Goal: Task Accomplishment & Management: Manage account settings

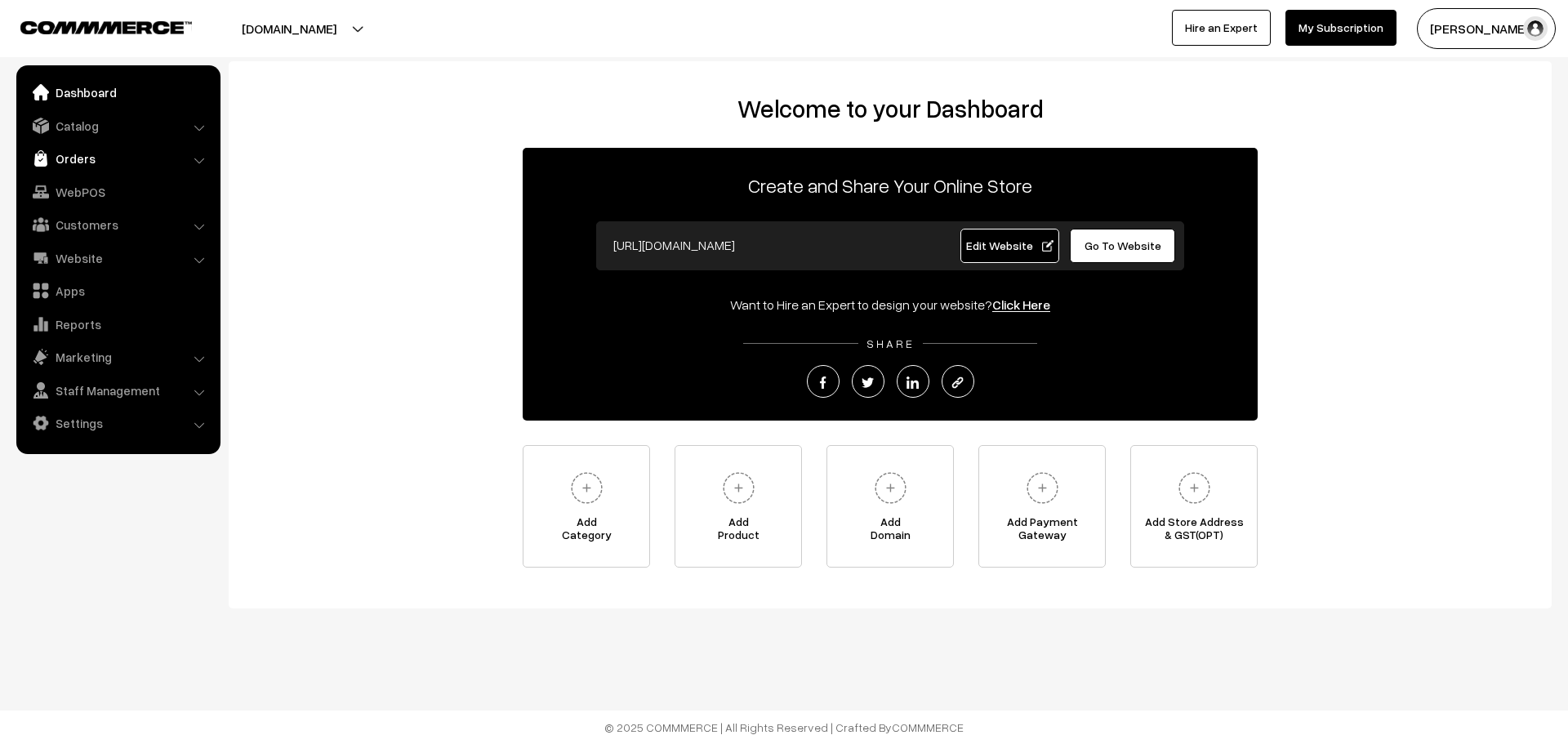
click at [158, 150] on link "Orders" at bounding box center [118, 158] width 194 height 29
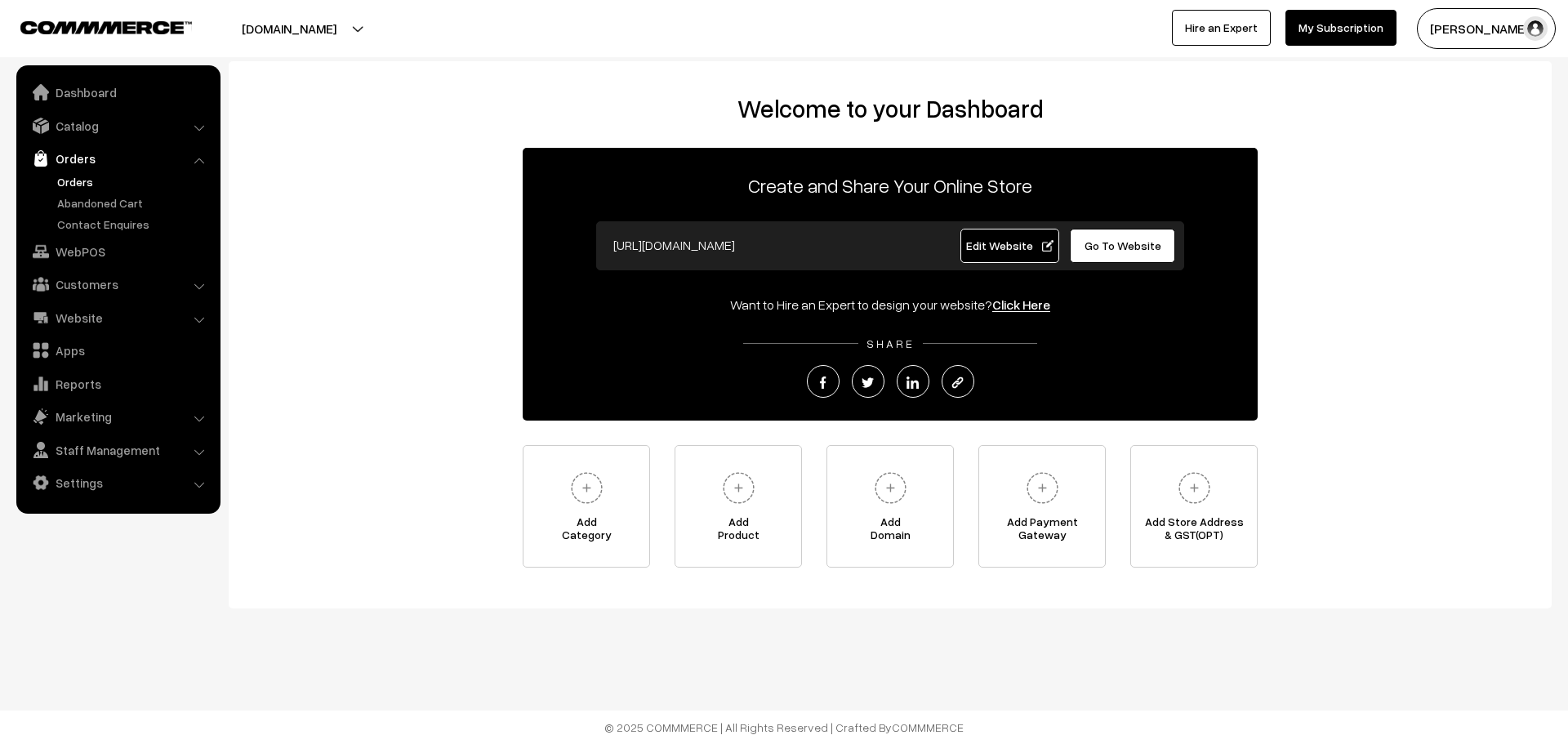
click at [86, 179] on link "Orders" at bounding box center [134, 181] width 162 height 17
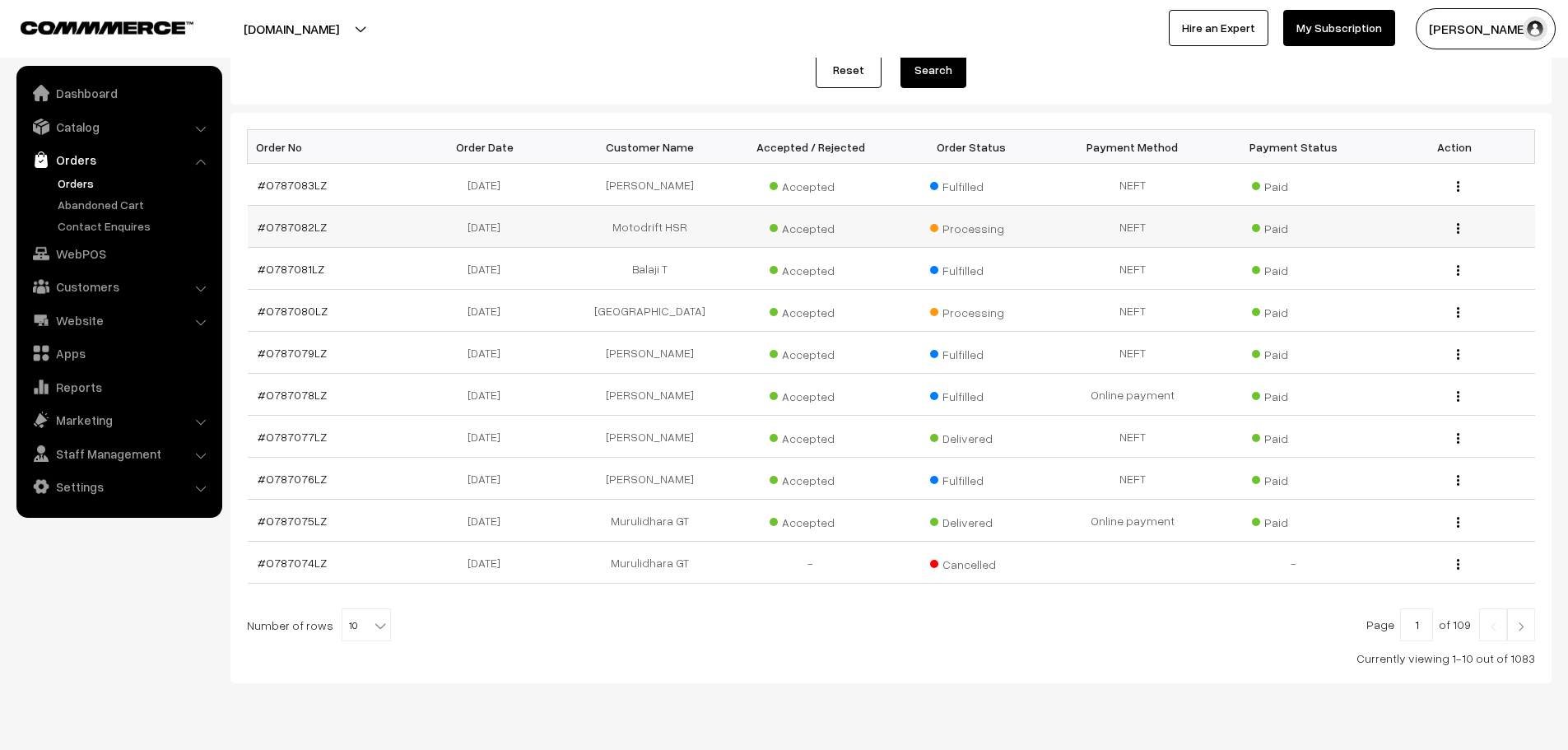
scroll to position [246, 0]
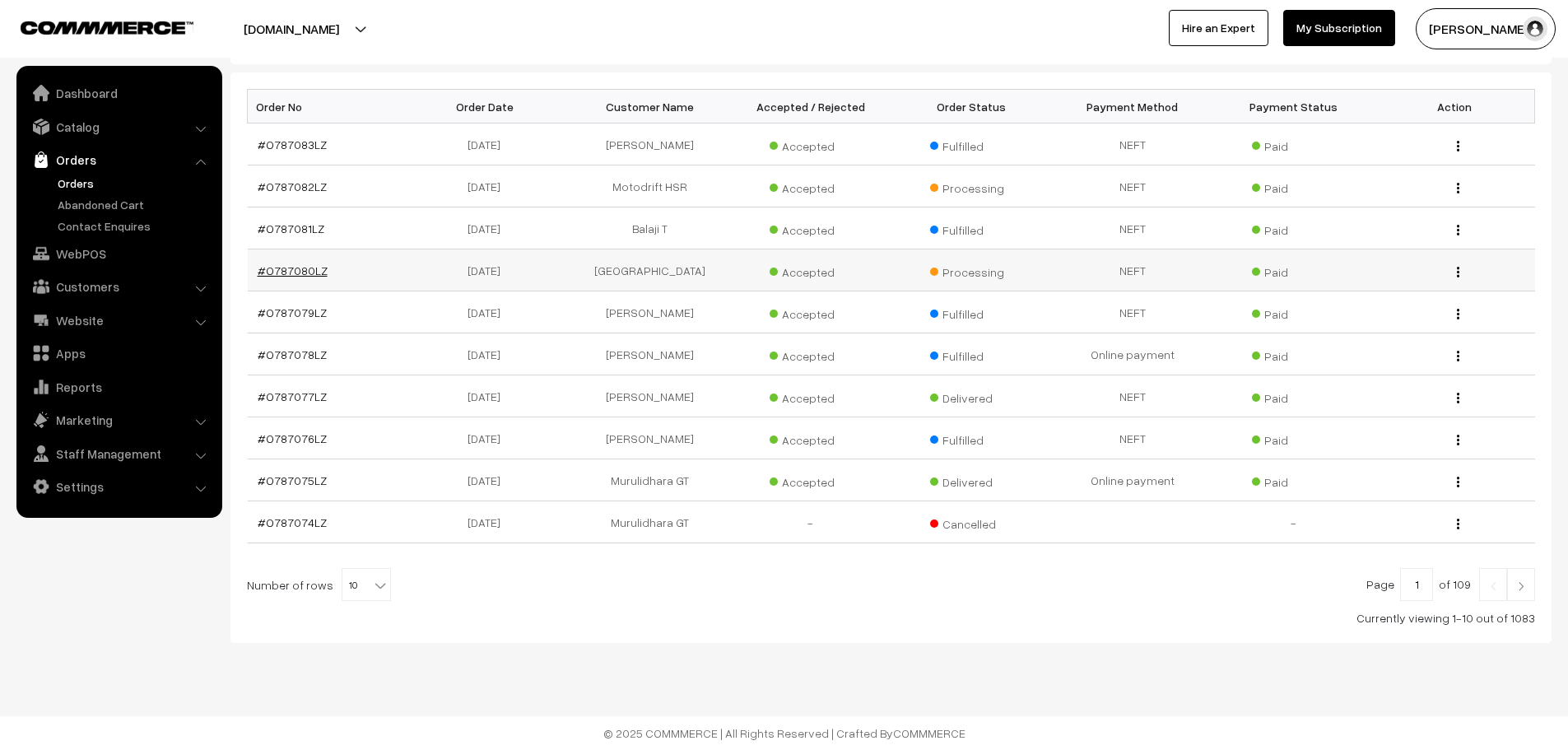
click at [303, 273] on link "#O787080LZ" at bounding box center [293, 270] width 70 height 14
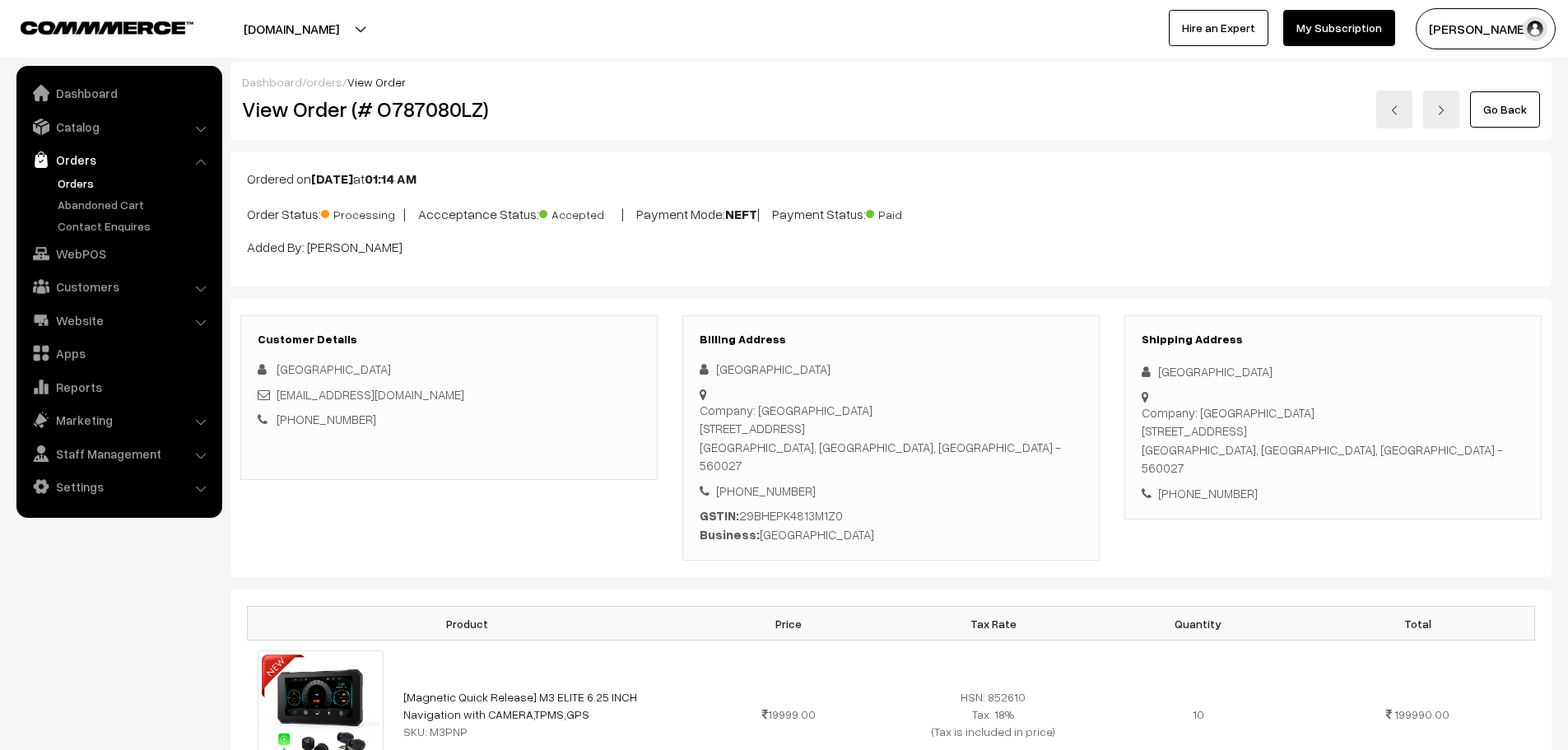
scroll to position [823, 0]
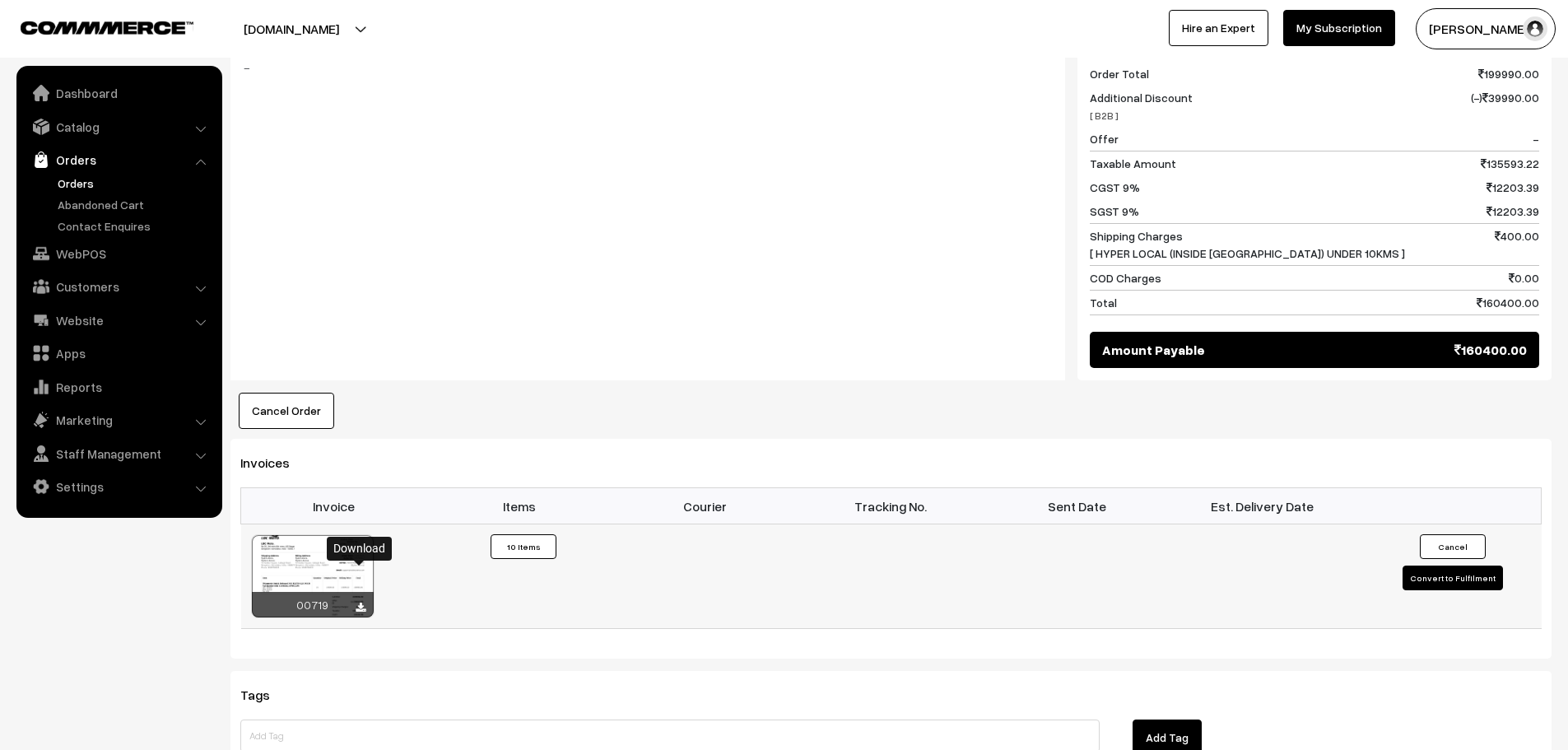
click at [363, 603] on icon at bounding box center [361, 608] width 10 height 11
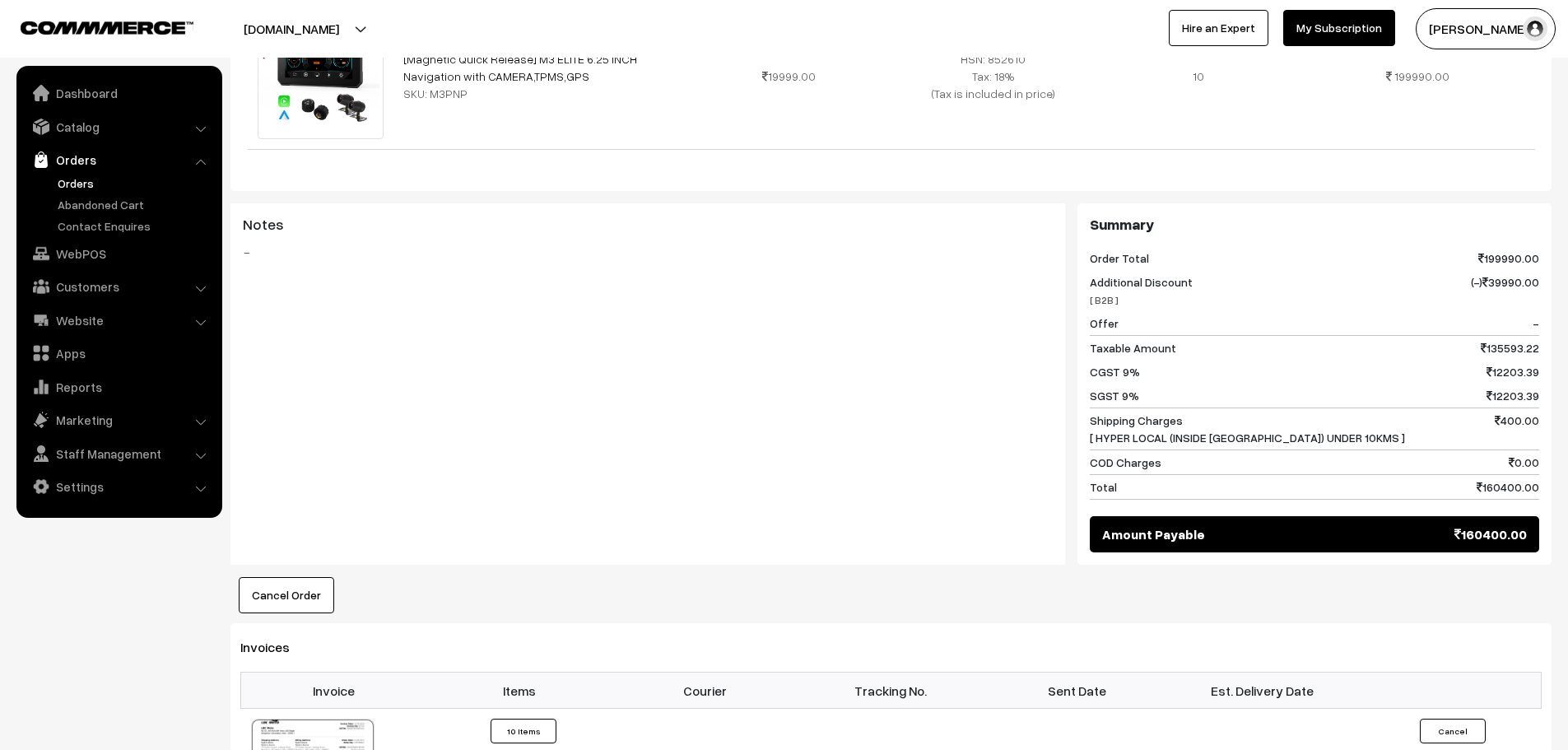
scroll to position [576, 0]
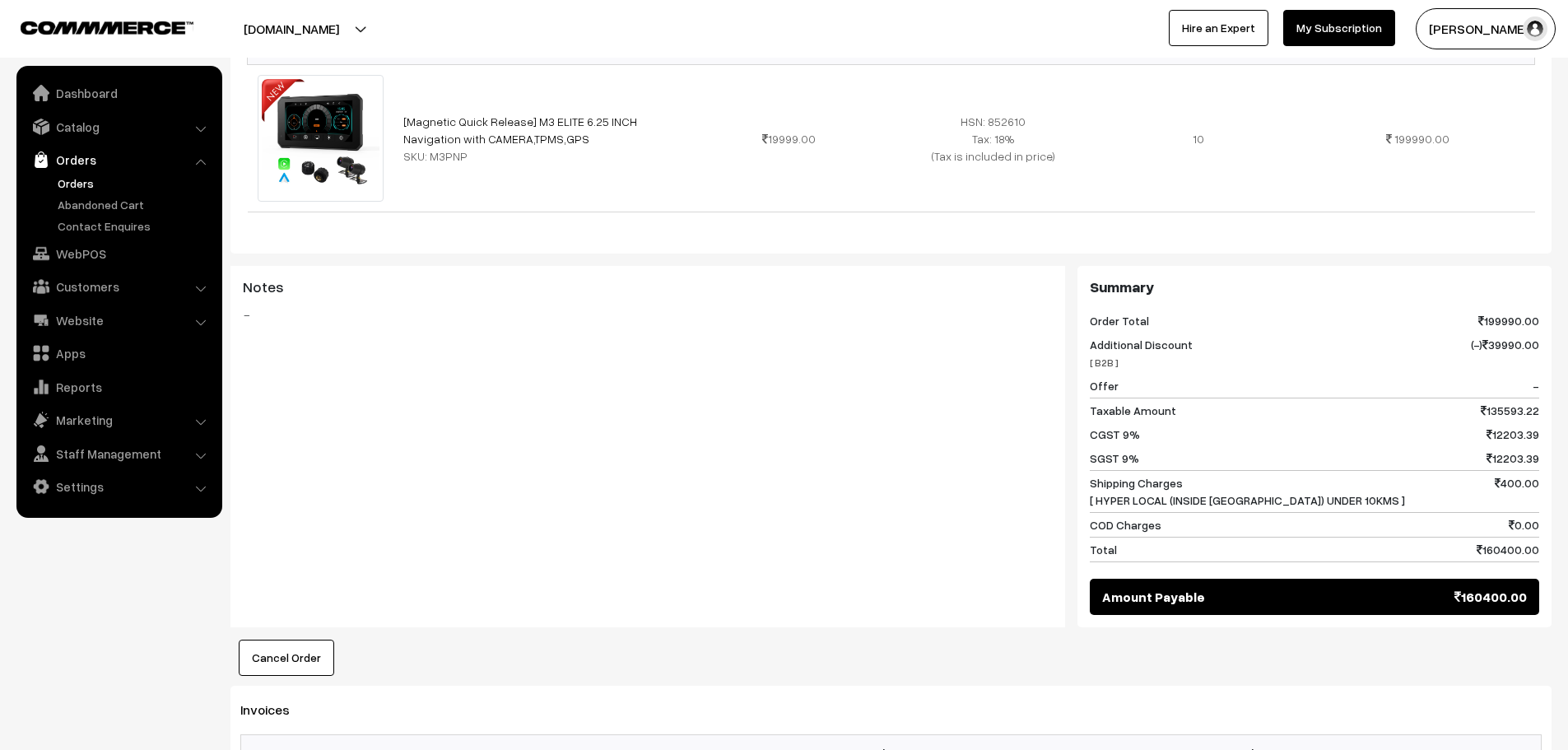
click at [75, 181] on link "Orders" at bounding box center [135, 183] width 163 height 18
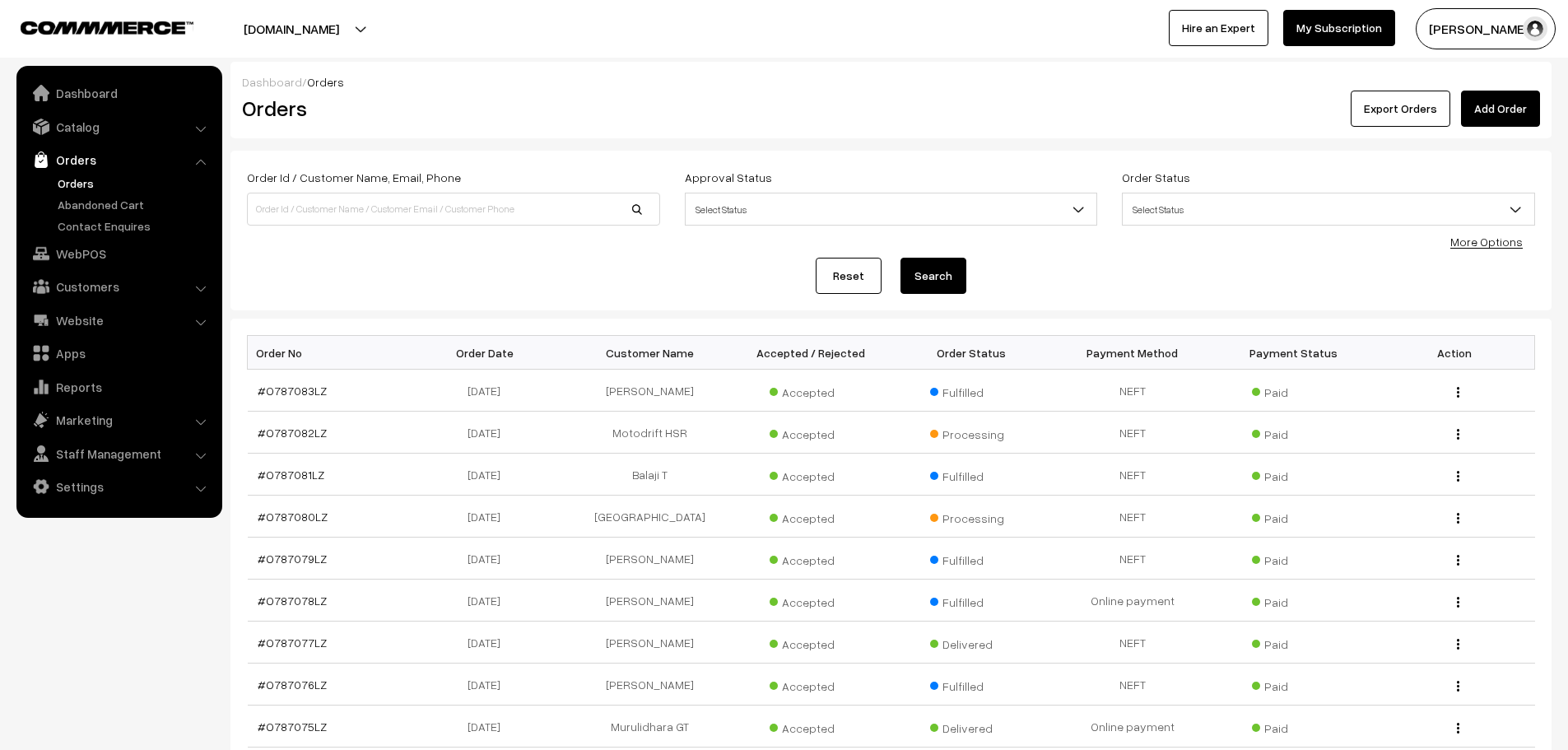
click at [1499, 115] on link "Add Order" at bounding box center [1500, 108] width 79 height 36
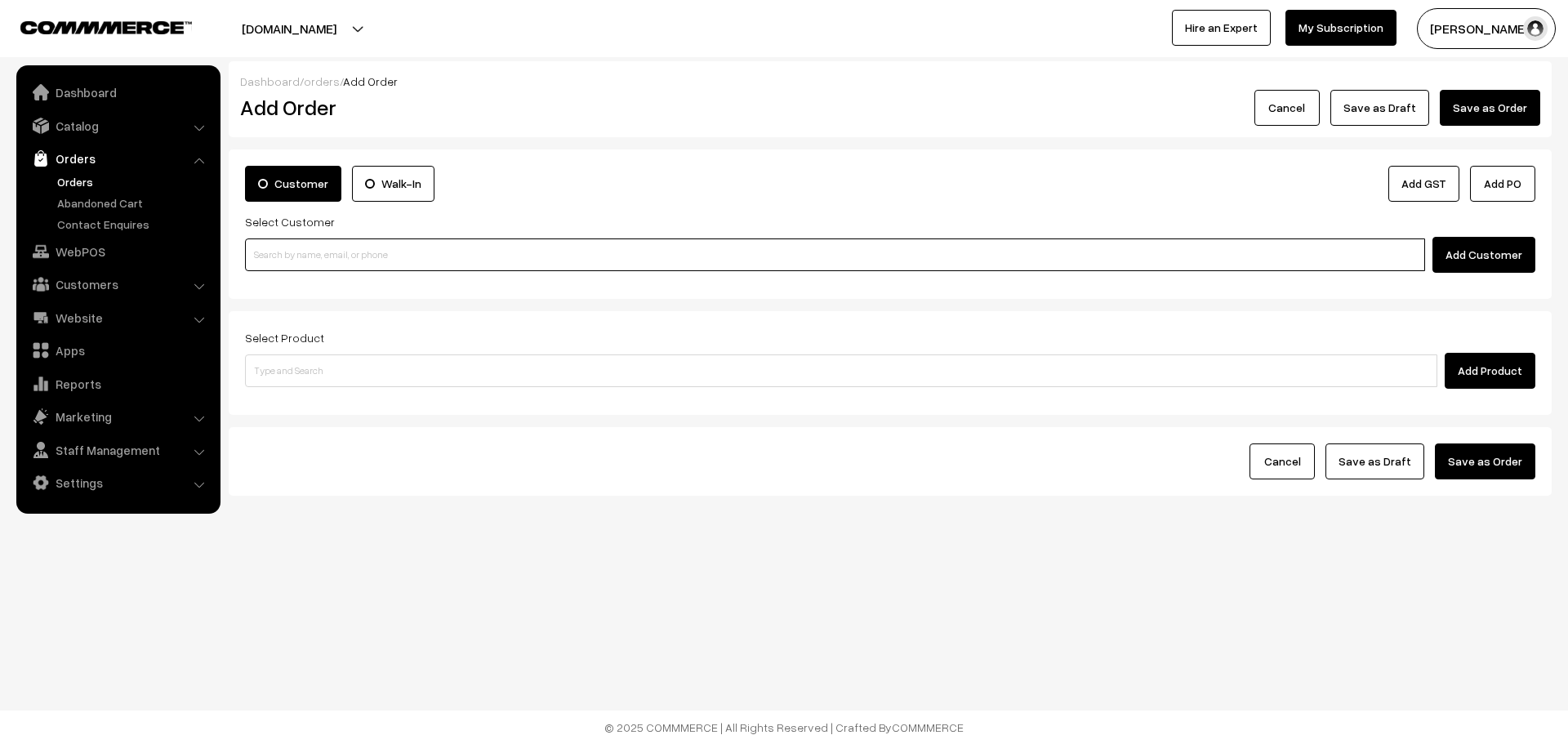
click at [503, 267] on input at bounding box center [835, 254] width 1180 height 32
paste input "89214 14096"
click at [281, 265] on input "89214 14096" at bounding box center [835, 254] width 1180 height 32
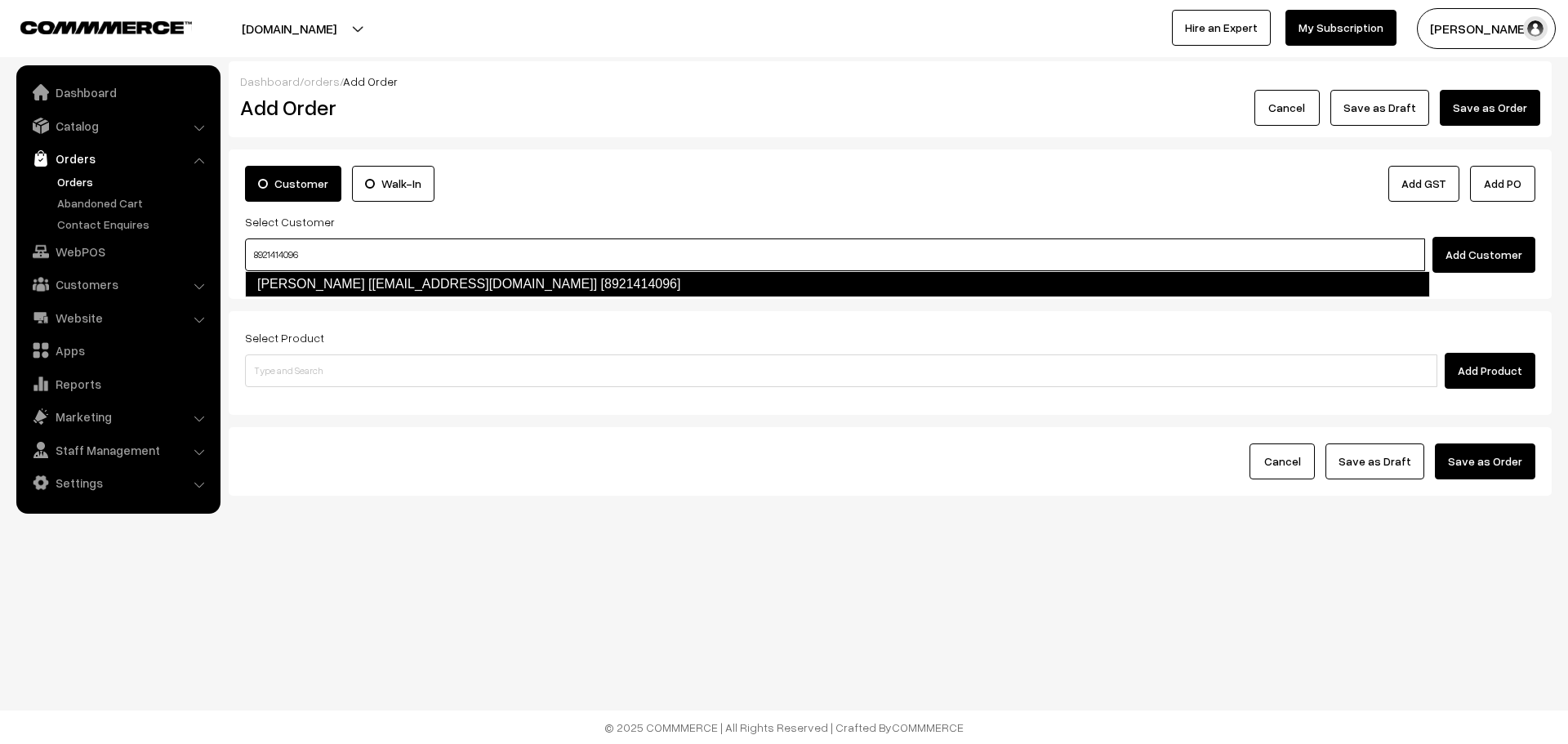
click at [284, 273] on link "[PERSON_NAME] [[EMAIL_ADDRESS][DOMAIN_NAME]] [8921414096]" at bounding box center [838, 283] width 1185 height 26
type input "8921414096"
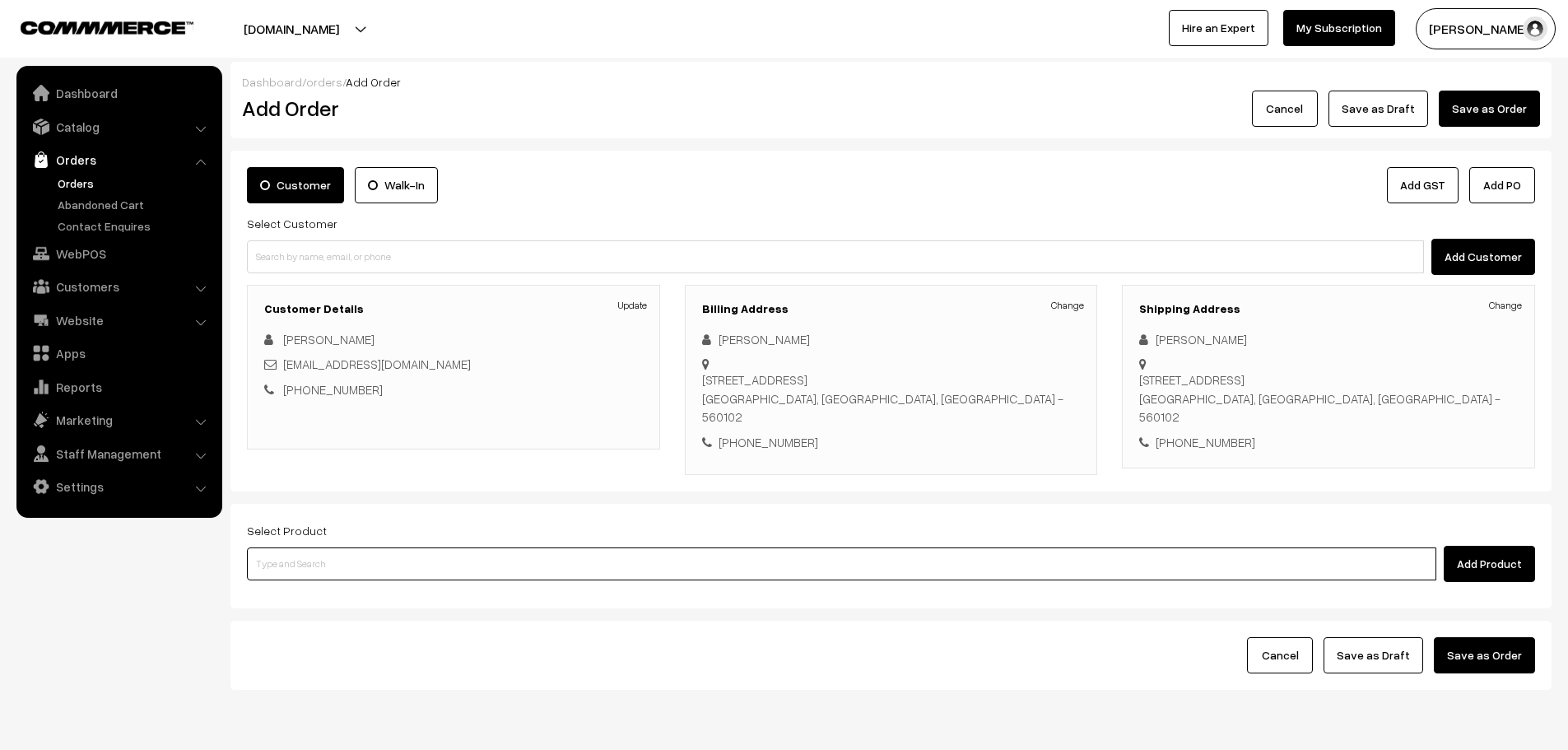
click at [504, 557] on input at bounding box center [842, 563] width 1189 height 33
type input "repla"
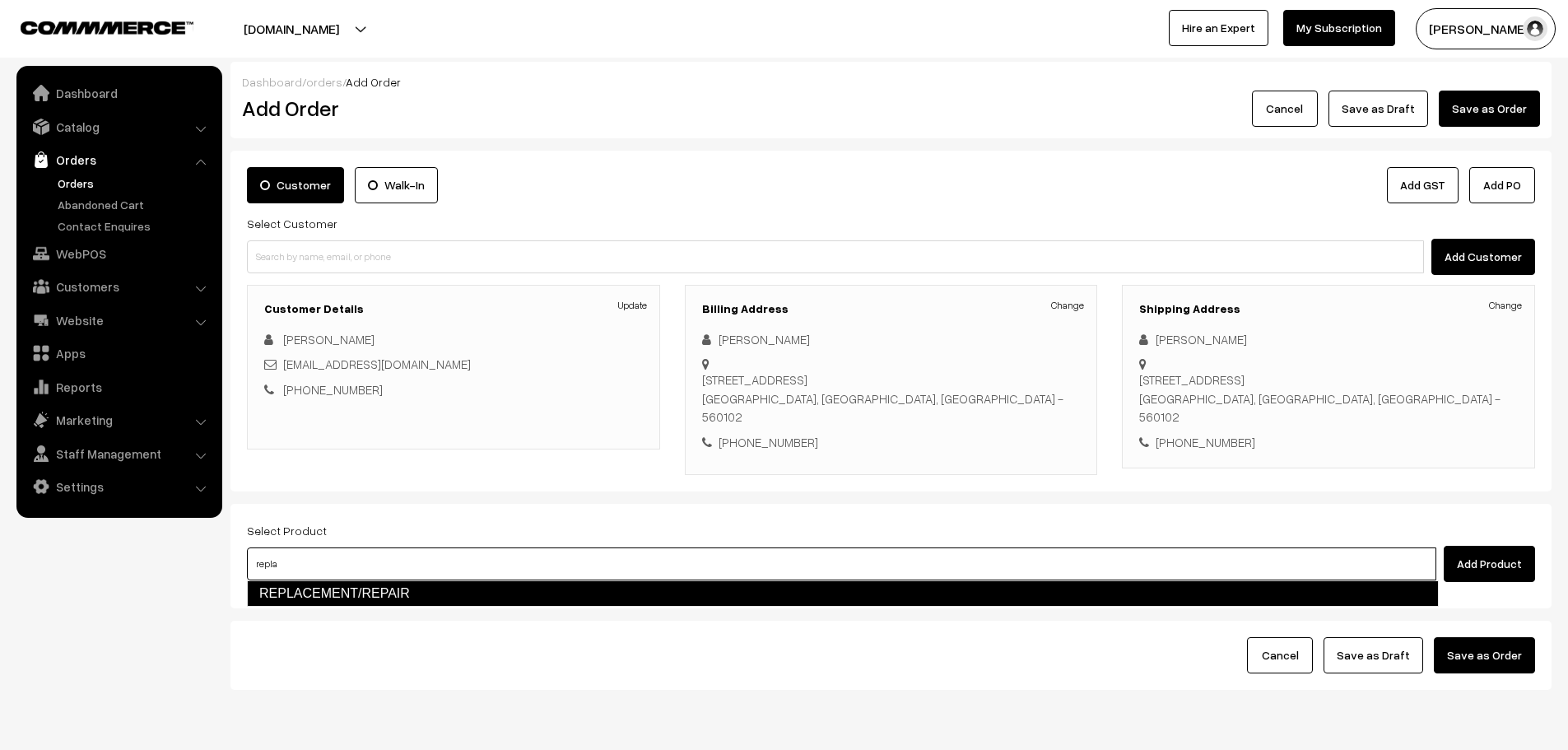
click at [516, 599] on link "REPLACEMENT/REPAIR" at bounding box center [843, 593] width 1192 height 26
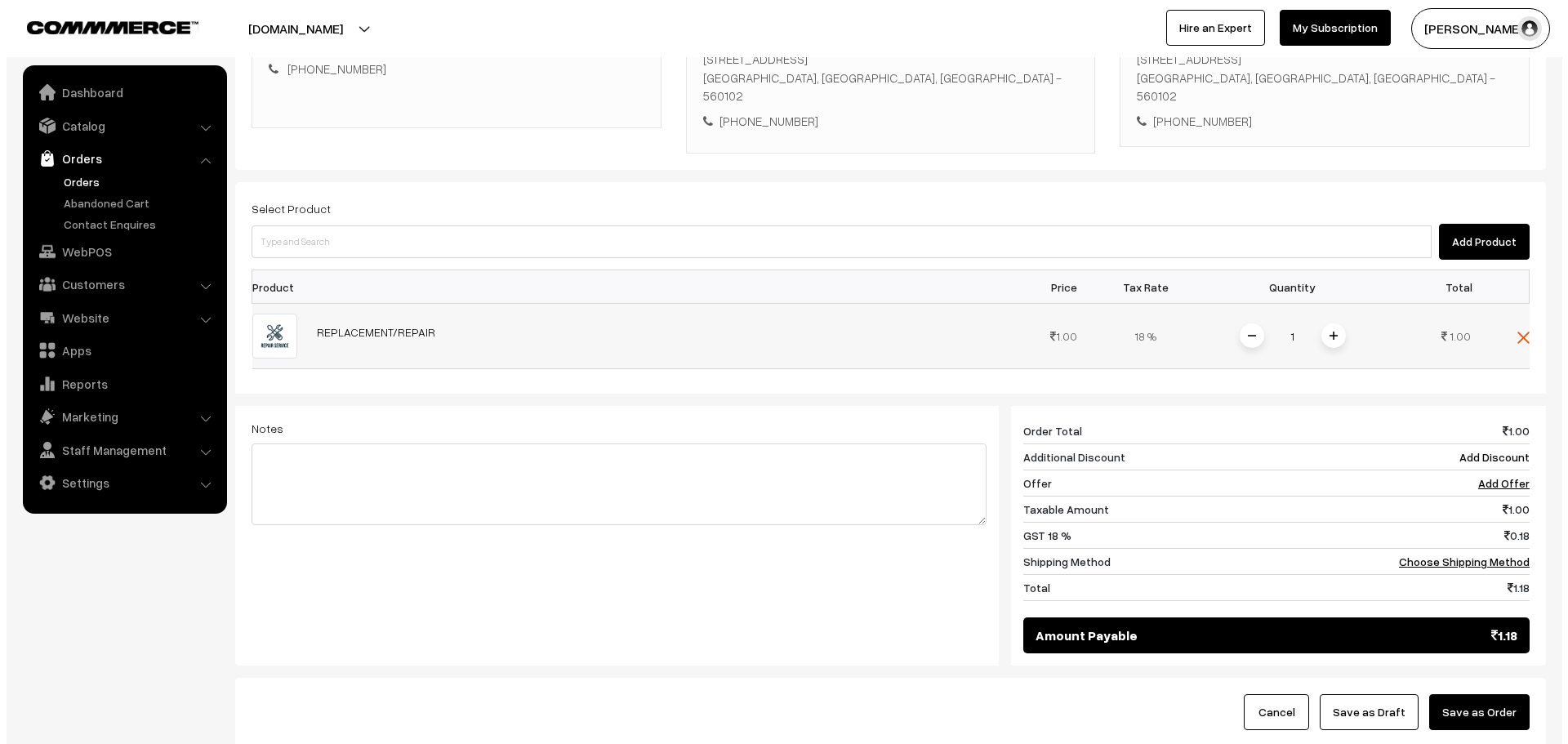
scroll to position [327, 0]
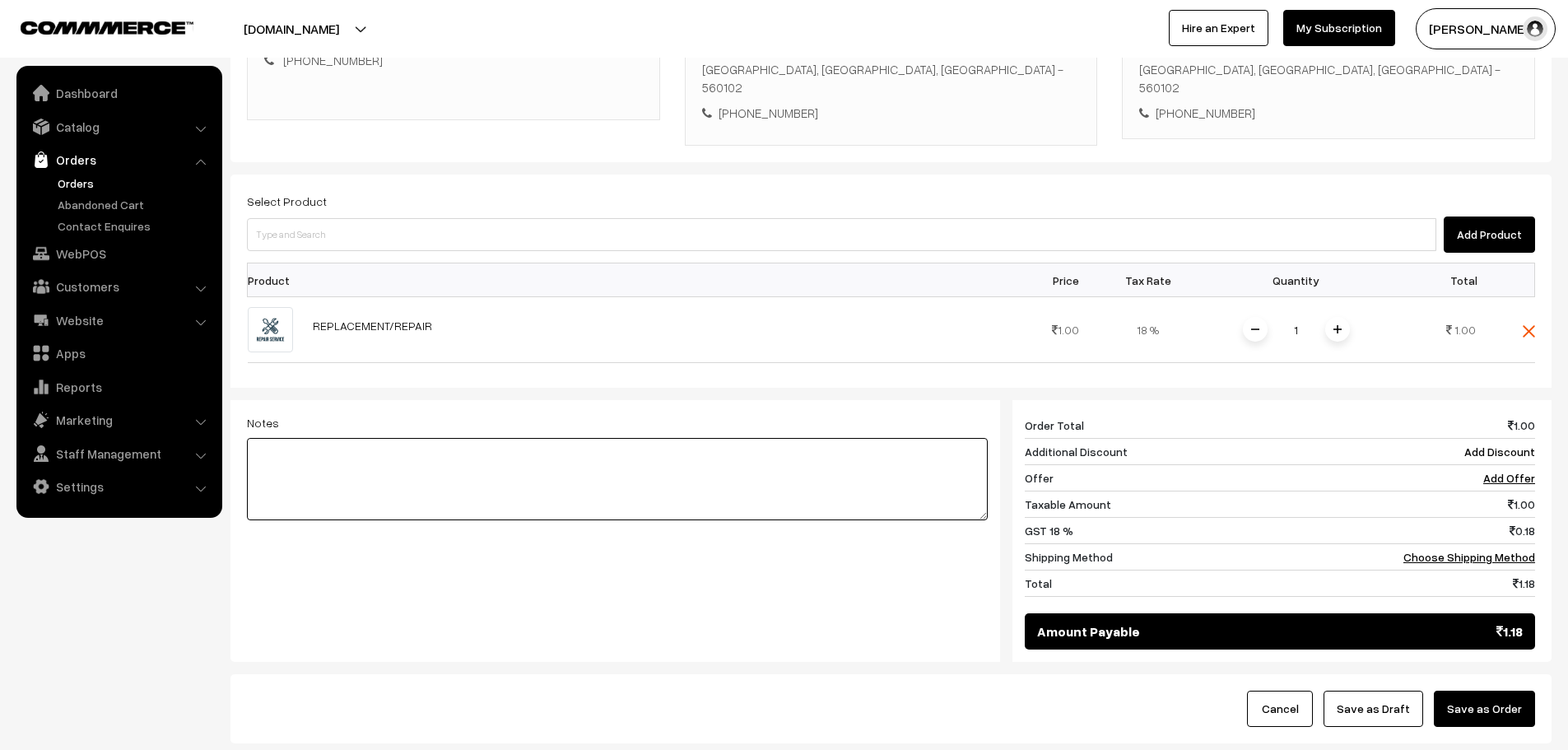
click at [441, 495] on textarea at bounding box center [617, 479] width 740 height 82
type textarea "S3 elite Replacement with new camera"
click at [1491, 715] on button "Save as Order" at bounding box center [1484, 708] width 101 height 36
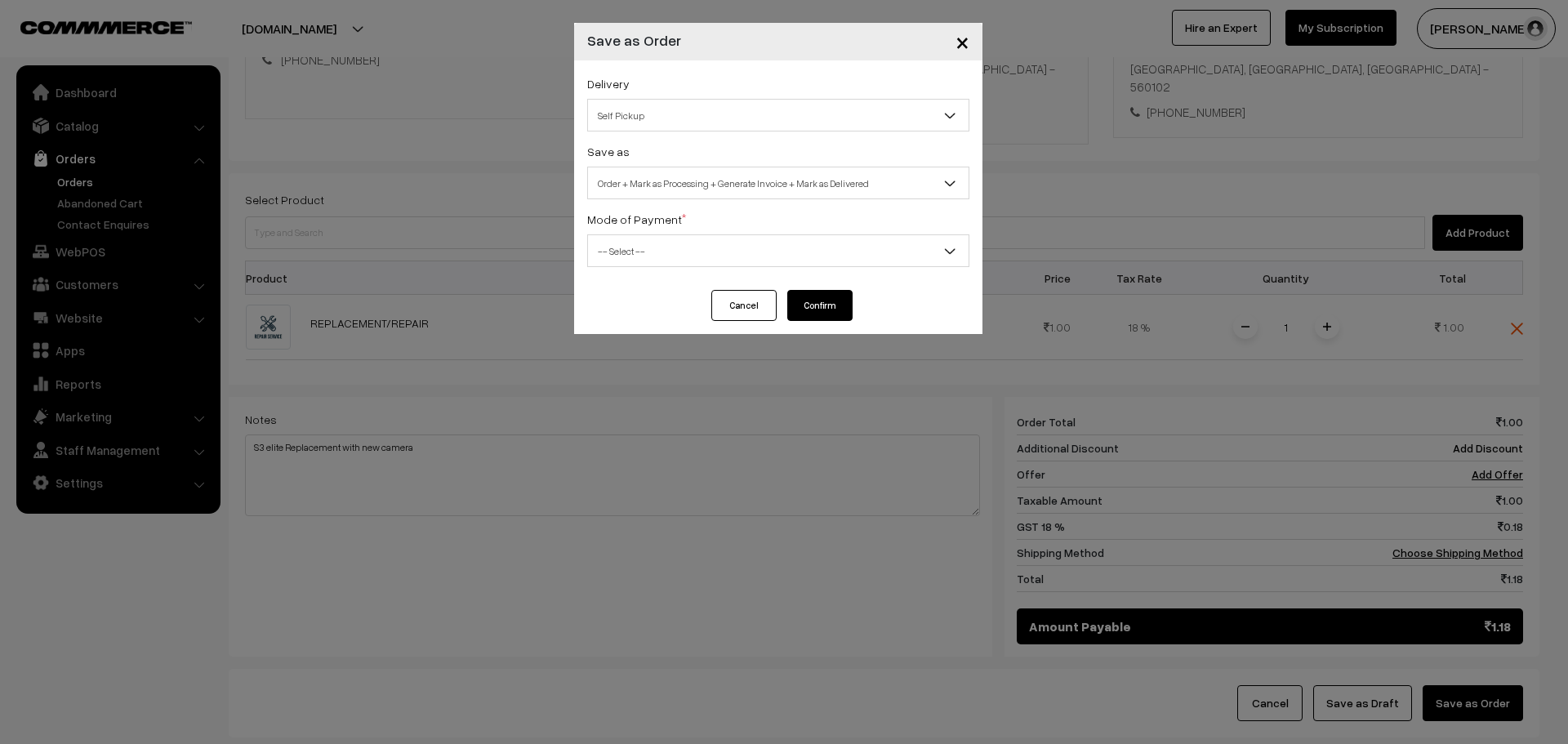
click at [720, 180] on span "Order + Mark as Processing + Generate Invoice + Mark as Delivered" at bounding box center [779, 183] width 381 height 28
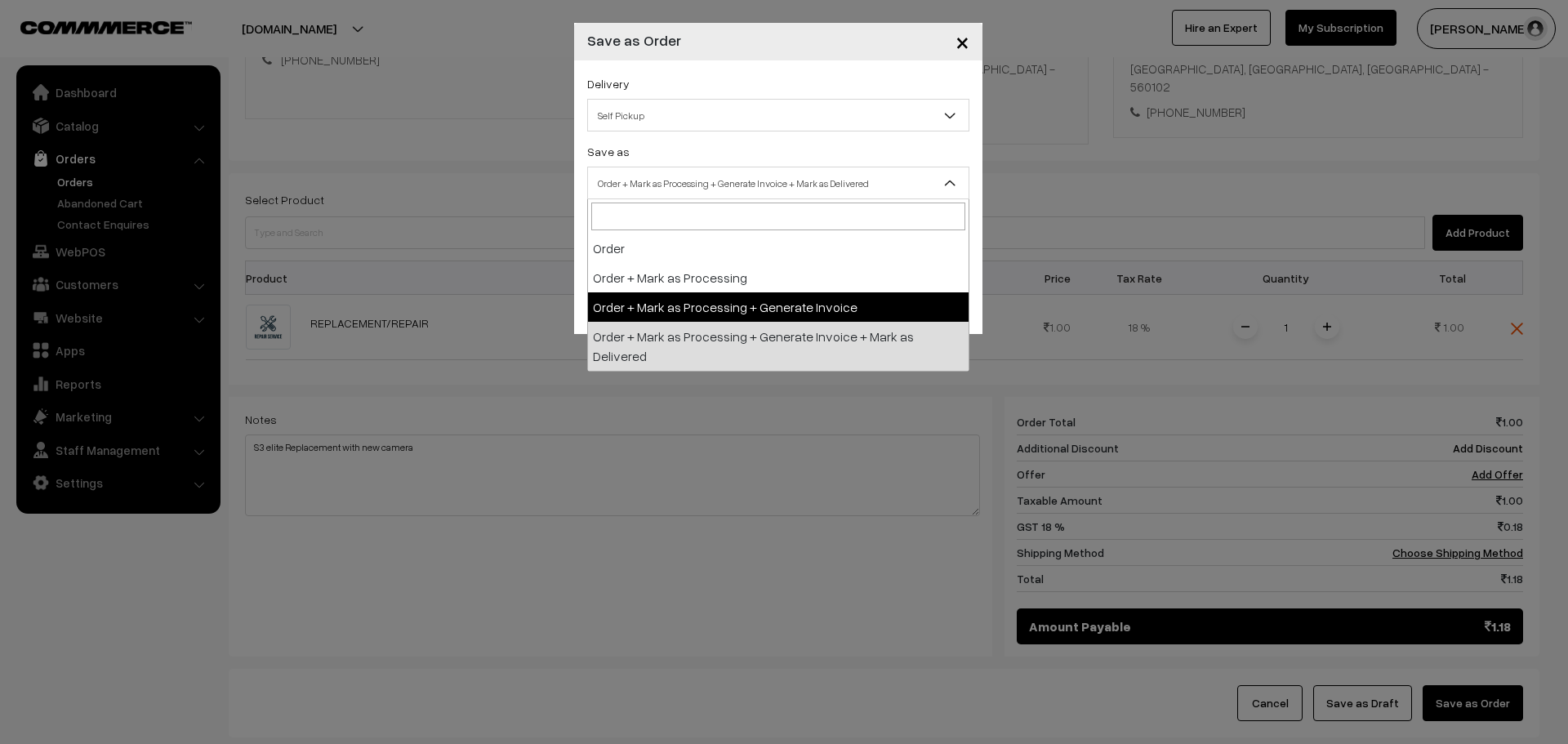
select select "3"
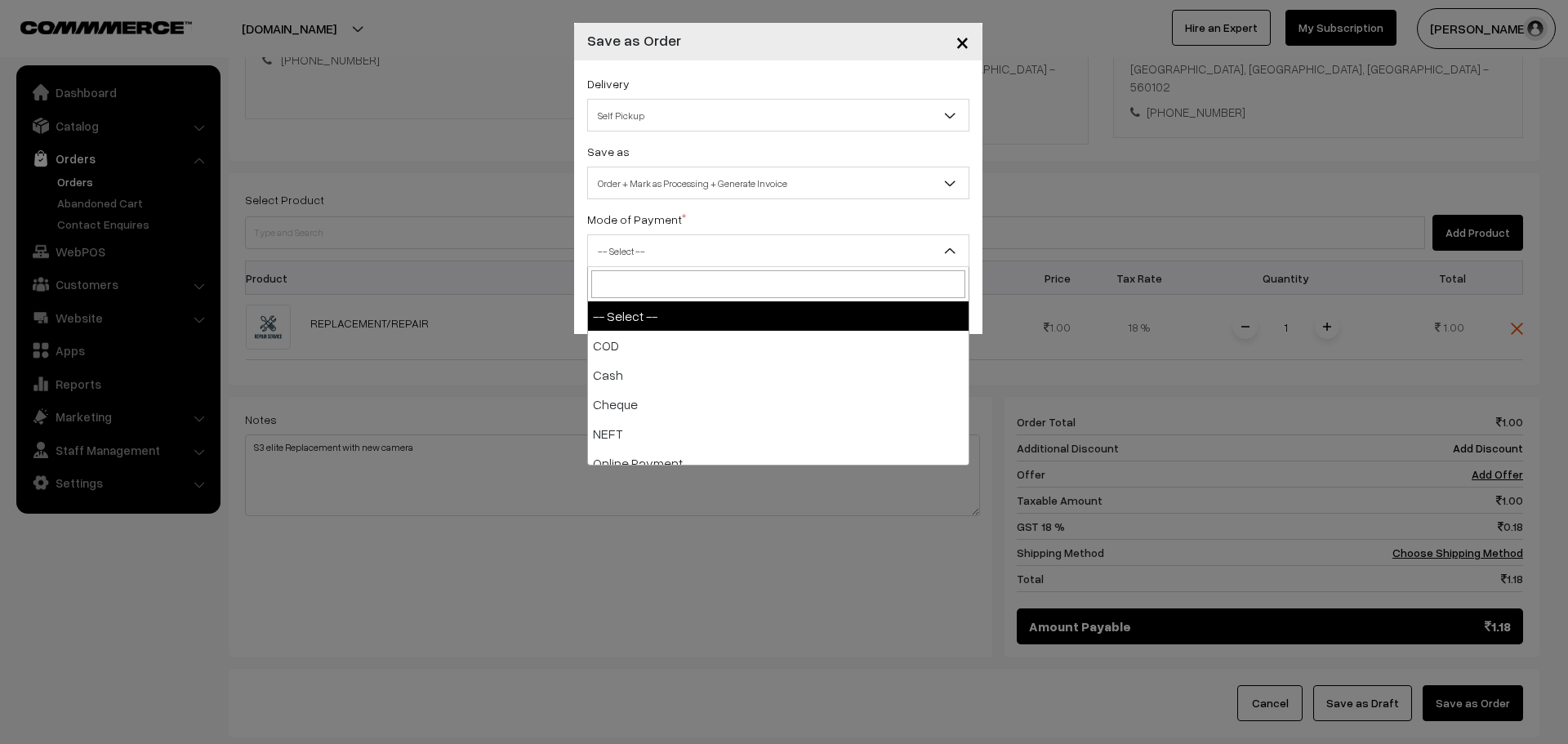
click at [721, 251] on span "-- Select --" at bounding box center [779, 251] width 381 height 28
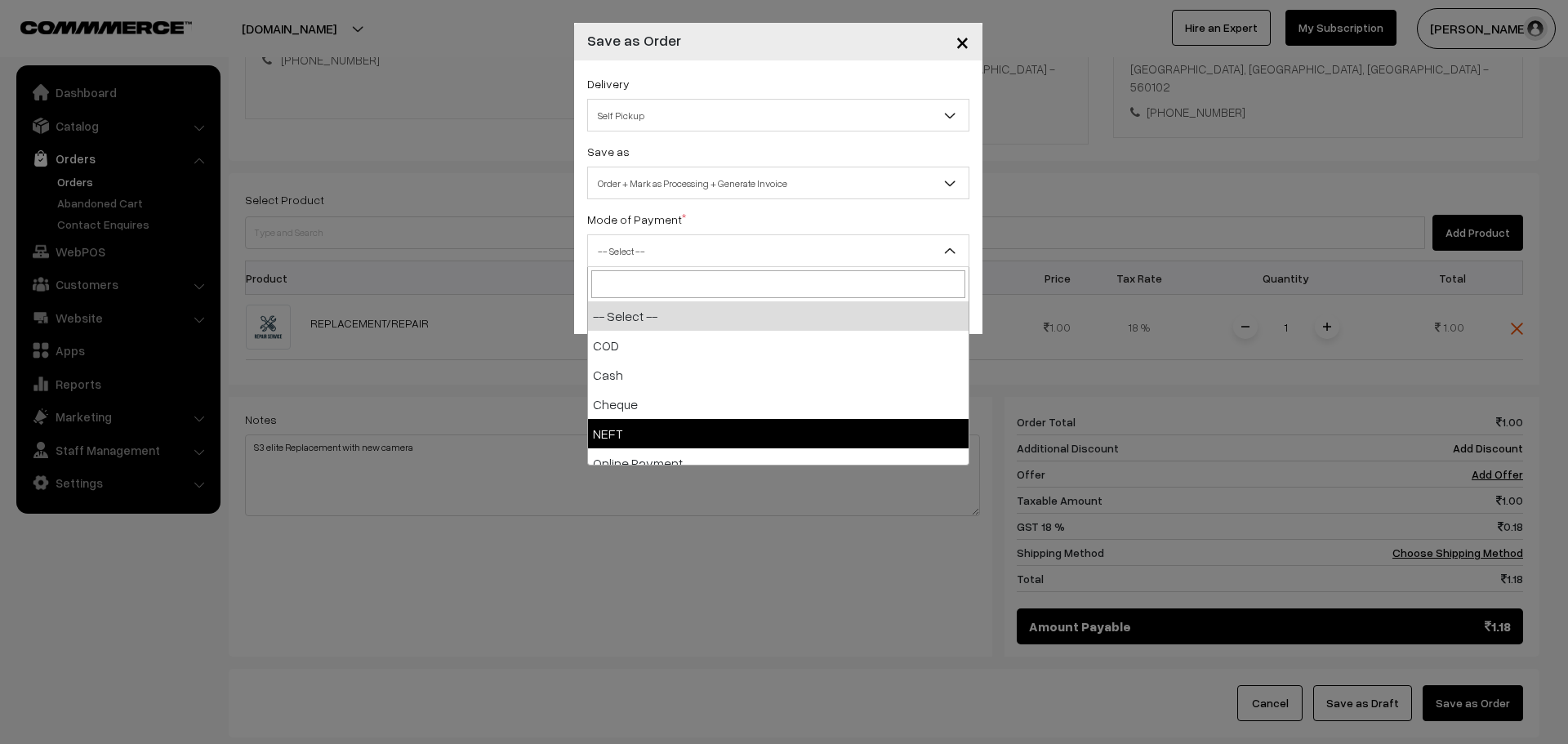
select select "4"
checkbox input "true"
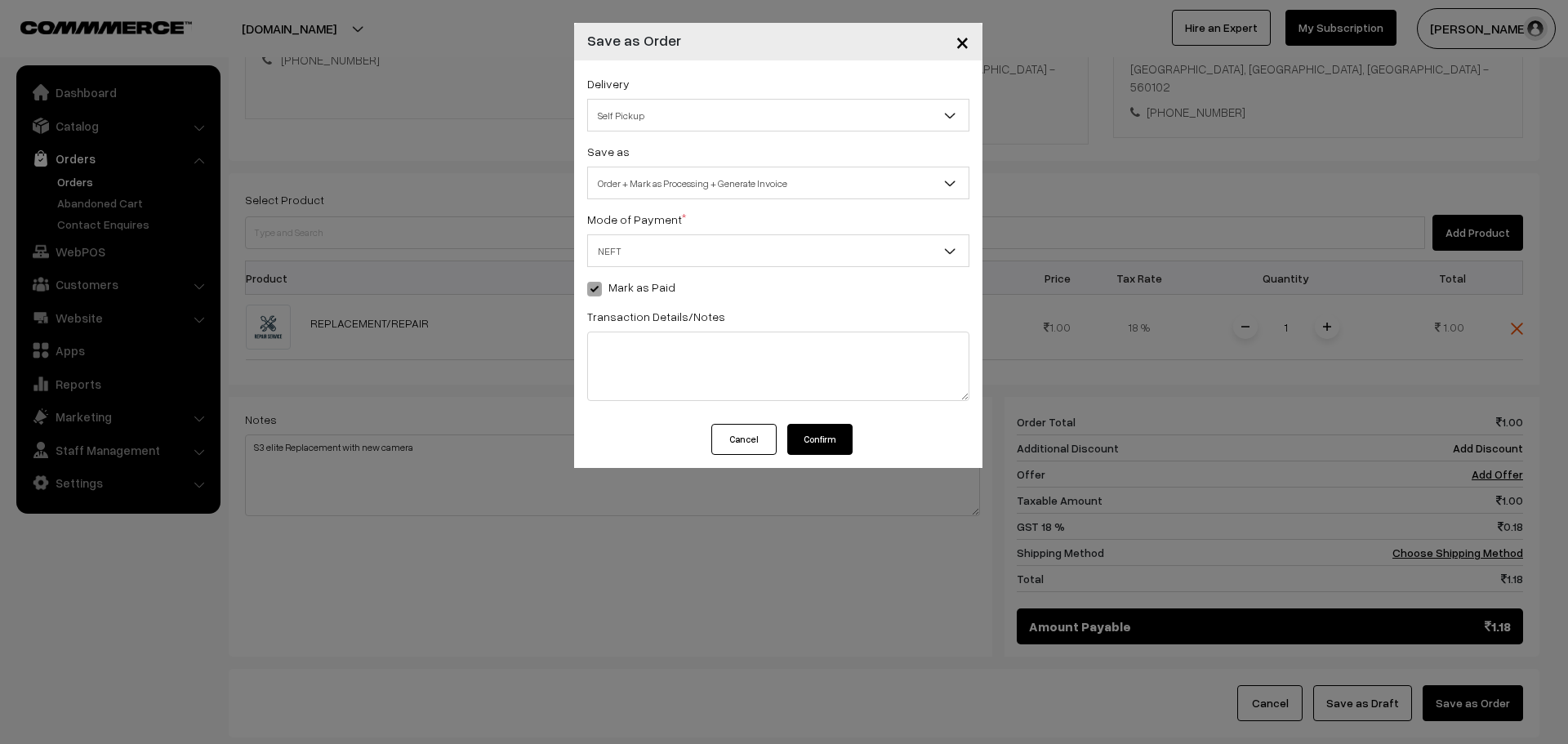
click at [826, 418] on div "Delivery Self Pickup BueDart AIR (₹360) (1 - 3 Business Days) DTDC L2 (₹200) (2…" at bounding box center [778, 242] width 408 height 363
click at [828, 429] on button "Confirm" at bounding box center [819, 439] width 66 height 31
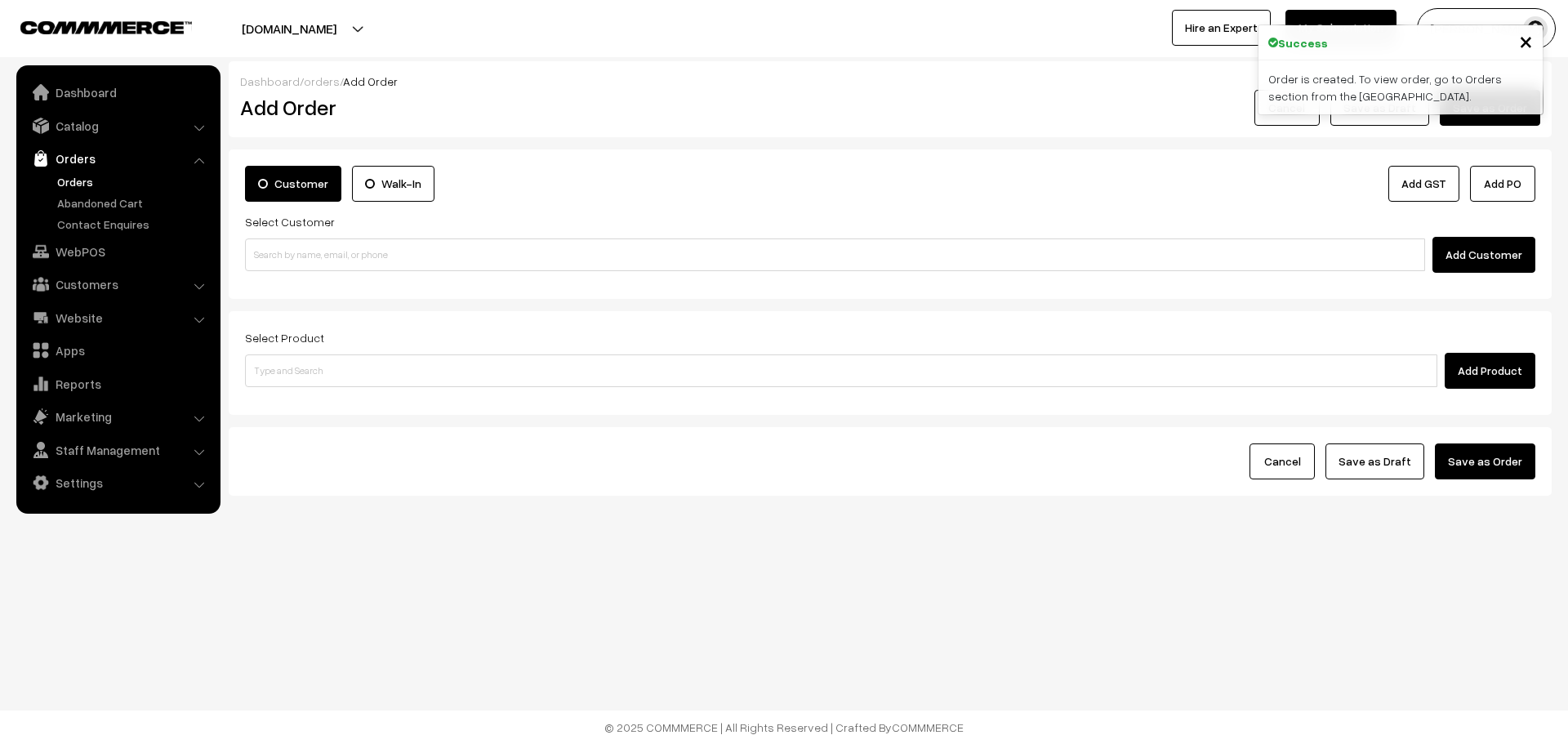
click at [67, 177] on link "Orders" at bounding box center [134, 181] width 162 height 17
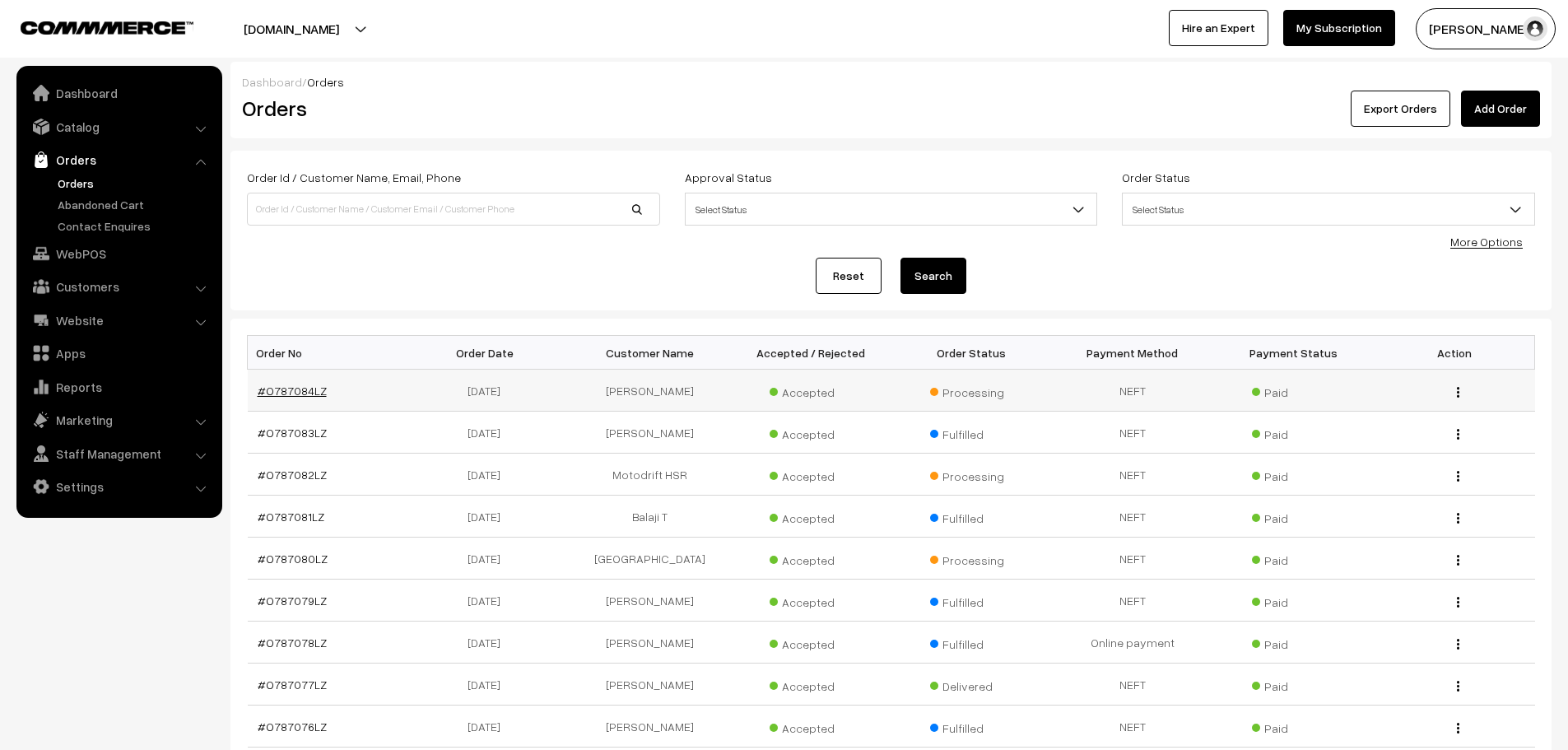
click at [295, 390] on link "#O787084LZ" at bounding box center [292, 391] width 70 height 14
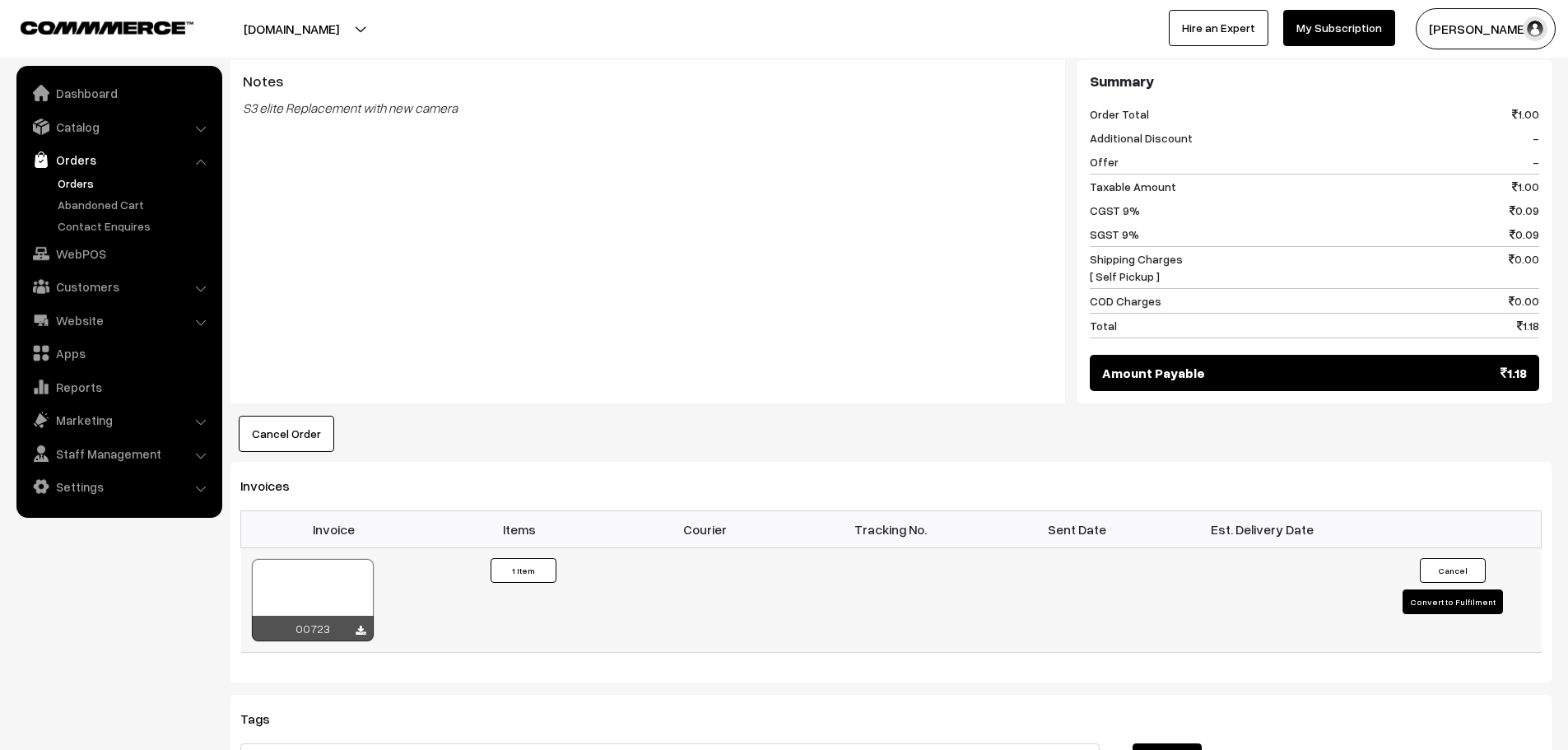
scroll to position [741, 0]
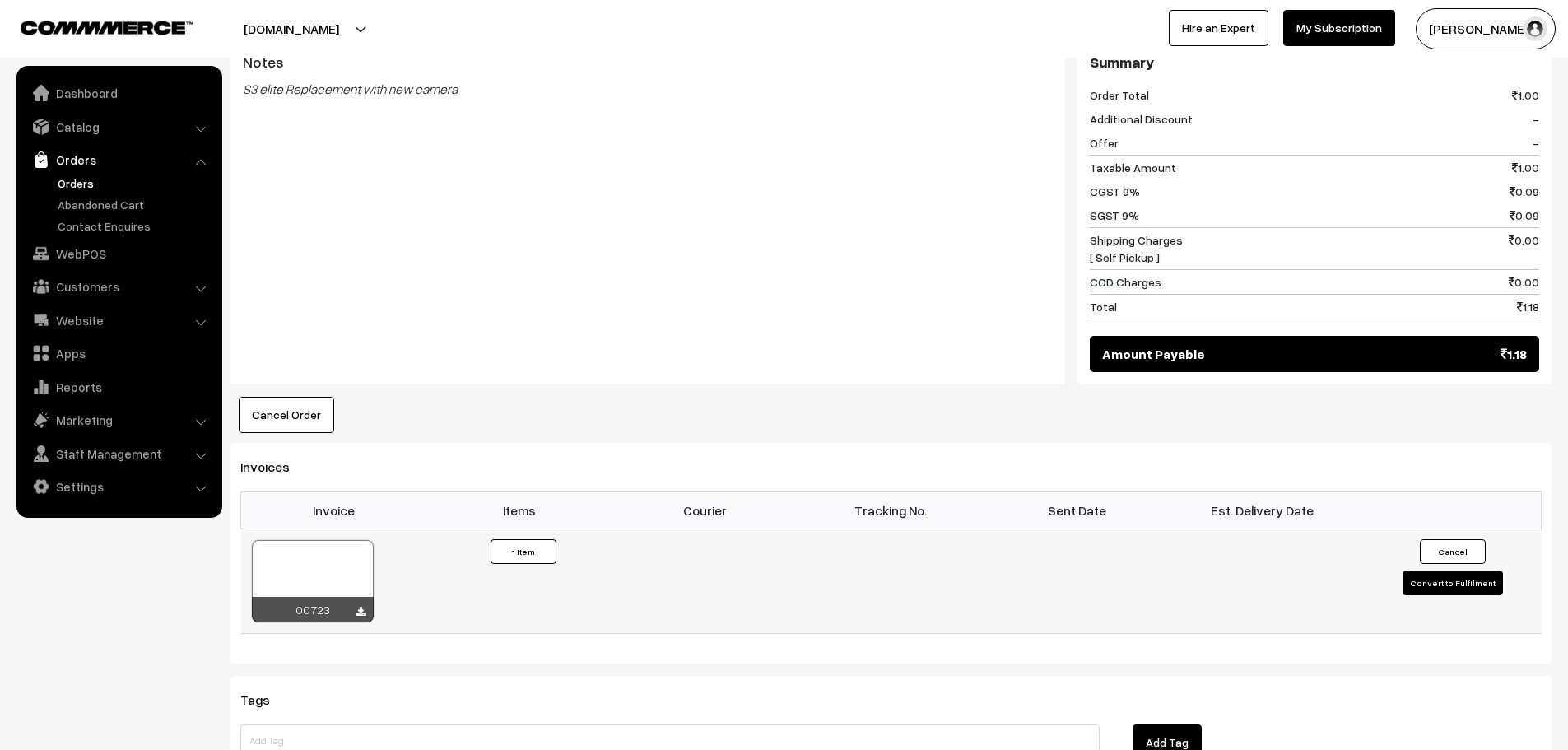
click at [353, 611] on div "00723" at bounding box center [312, 609] width 121 height 25
click at [364, 587] on div at bounding box center [312, 582] width 121 height 82
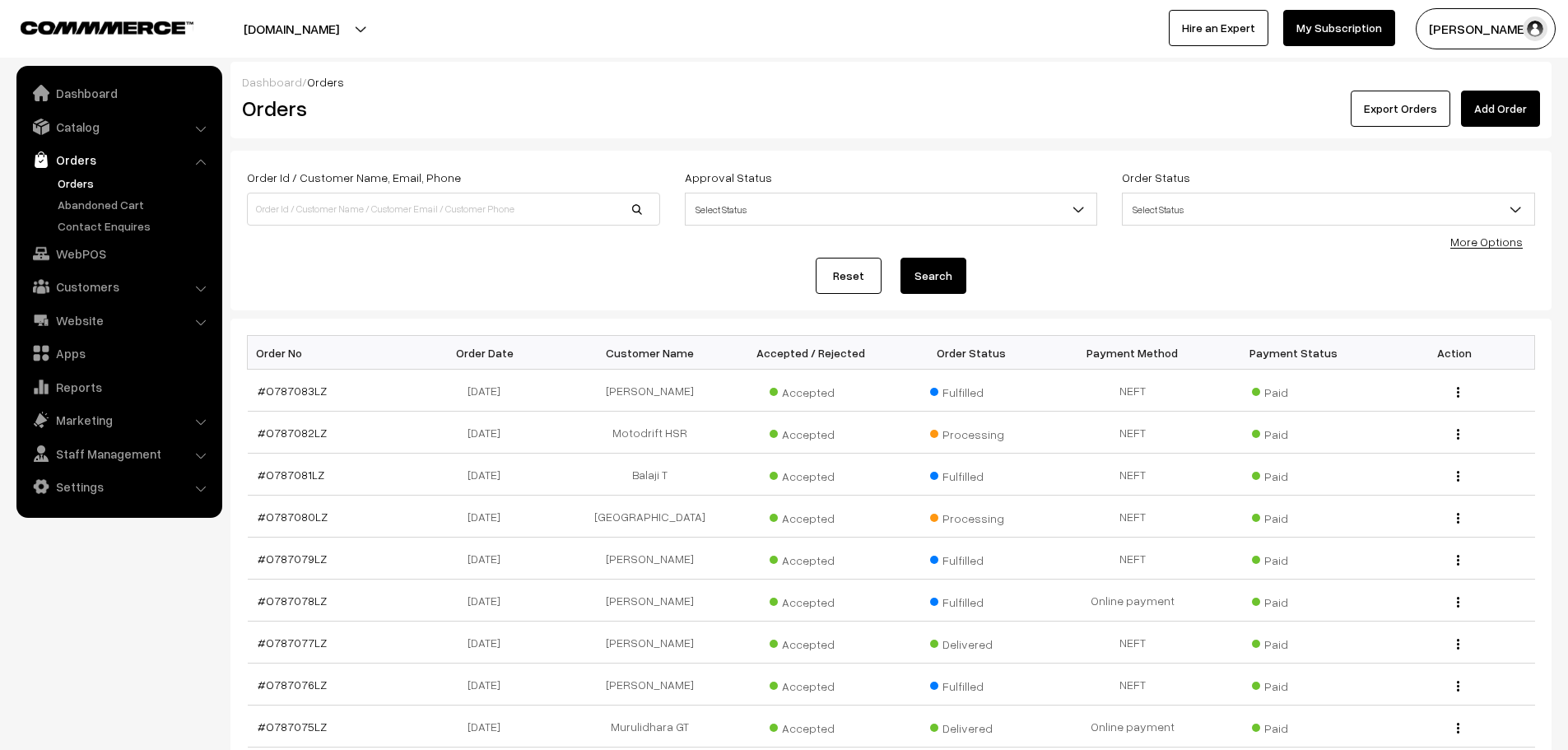
click at [77, 189] on link "Orders" at bounding box center [135, 183] width 163 height 18
